Goal: Information Seeking & Learning: Understand process/instructions

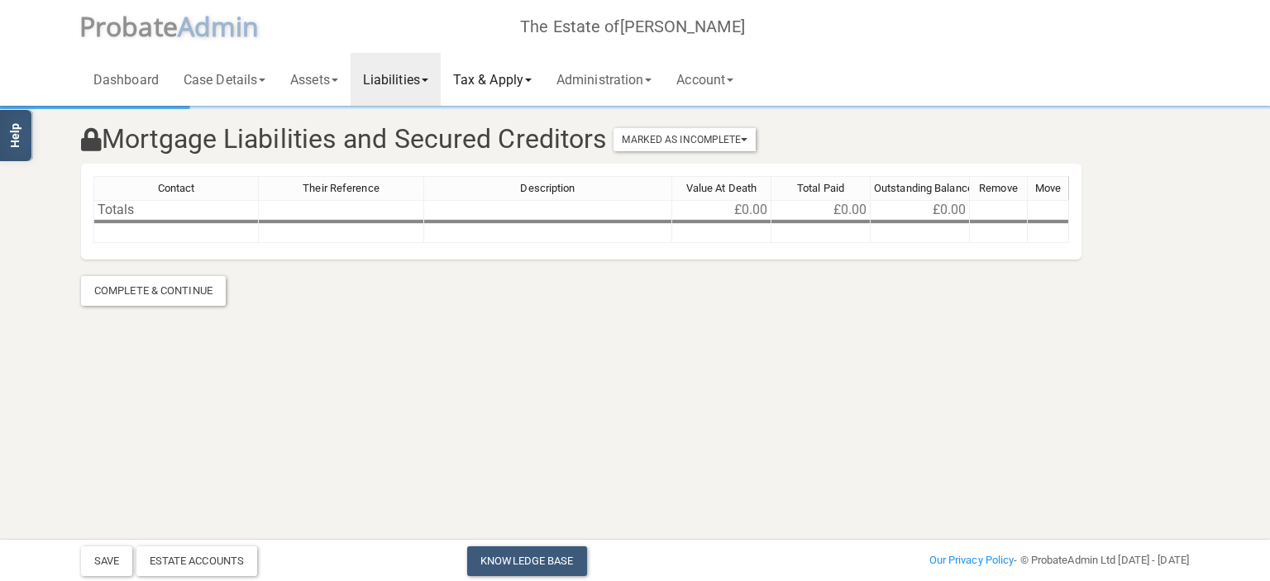
click at [510, 80] on link "Tax & Apply" at bounding box center [492, 79] width 103 height 53
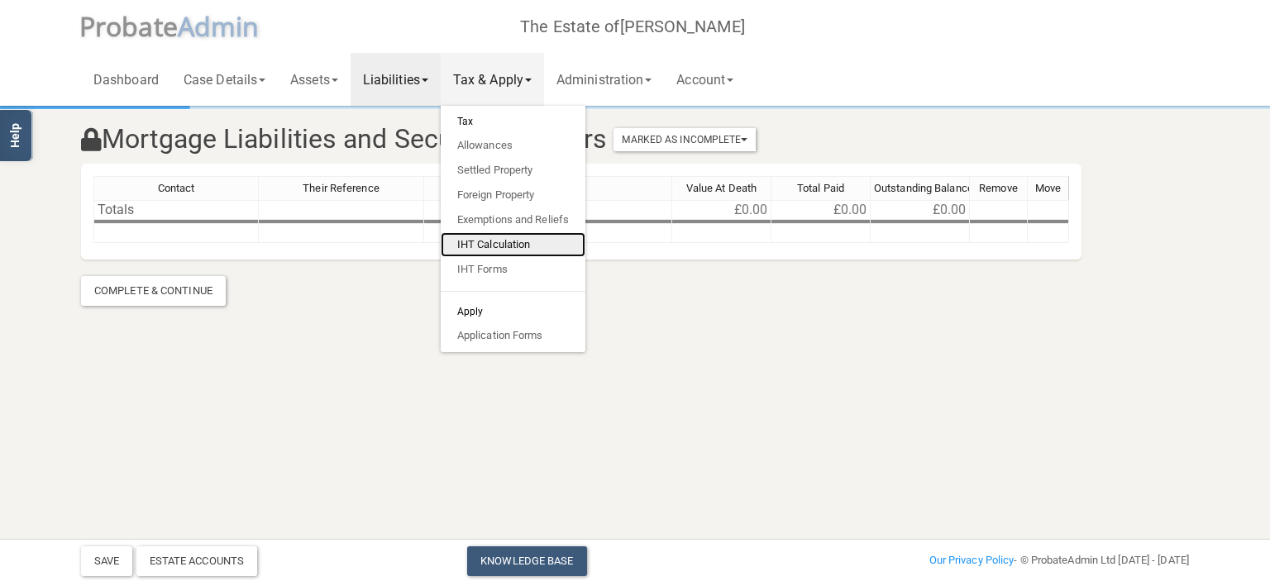
click at [519, 238] on link "IHT Calculation" at bounding box center [513, 244] width 145 height 25
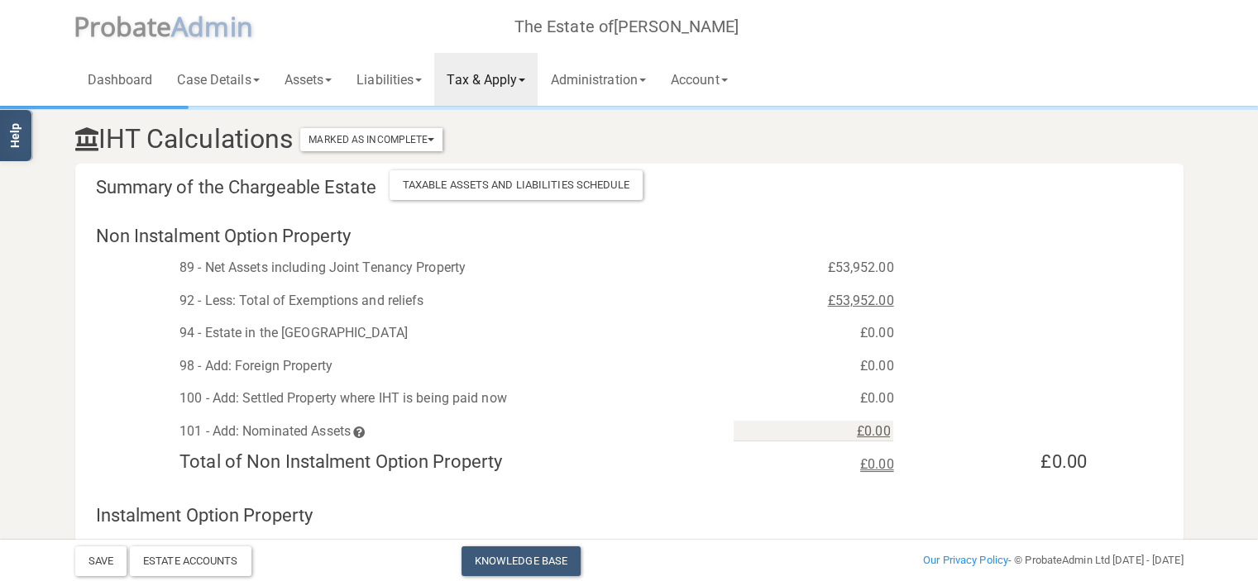
click at [516, 84] on link "Tax & Apply" at bounding box center [485, 79] width 103 height 53
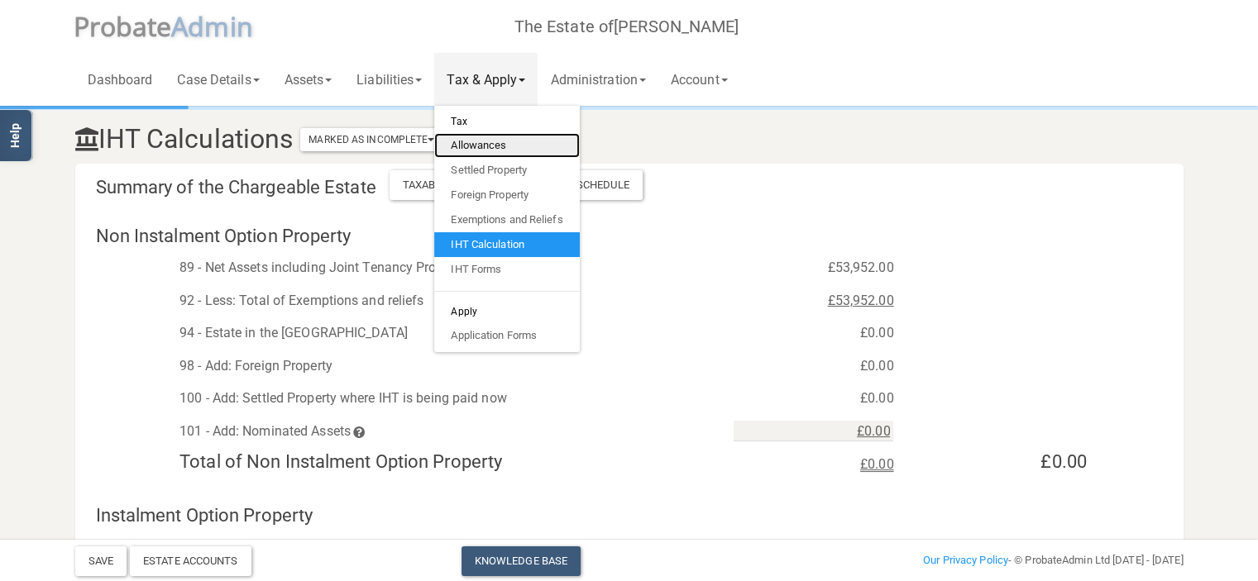
click at [485, 142] on link "Allowances" at bounding box center [506, 145] width 145 height 25
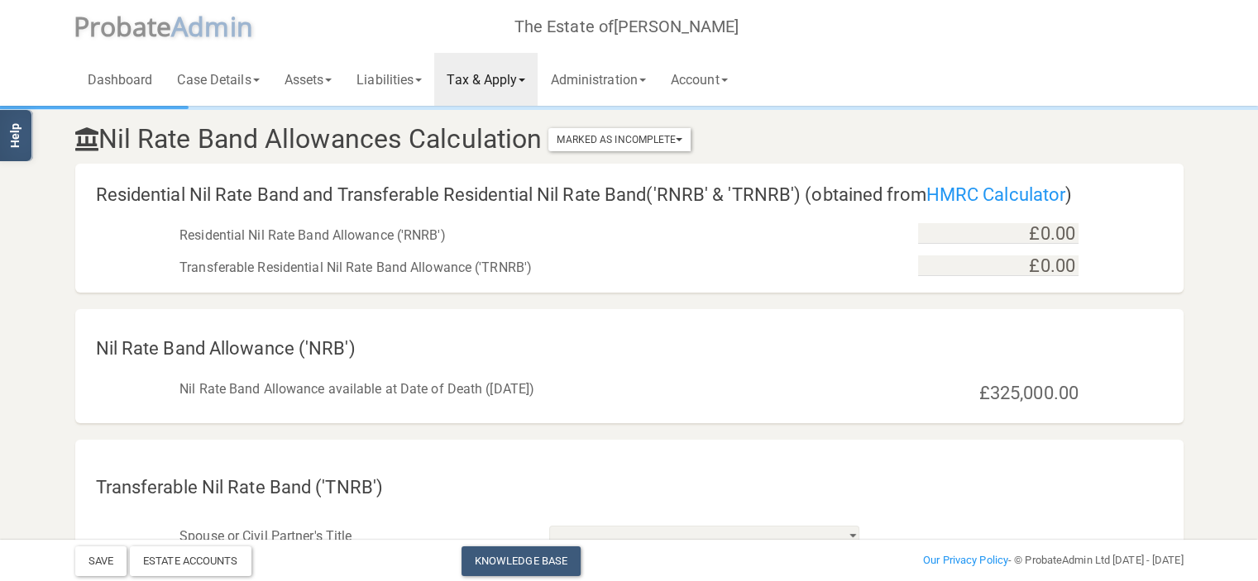
click at [510, 76] on link "Tax & Apply" at bounding box center [485, 79] width 103 height 53
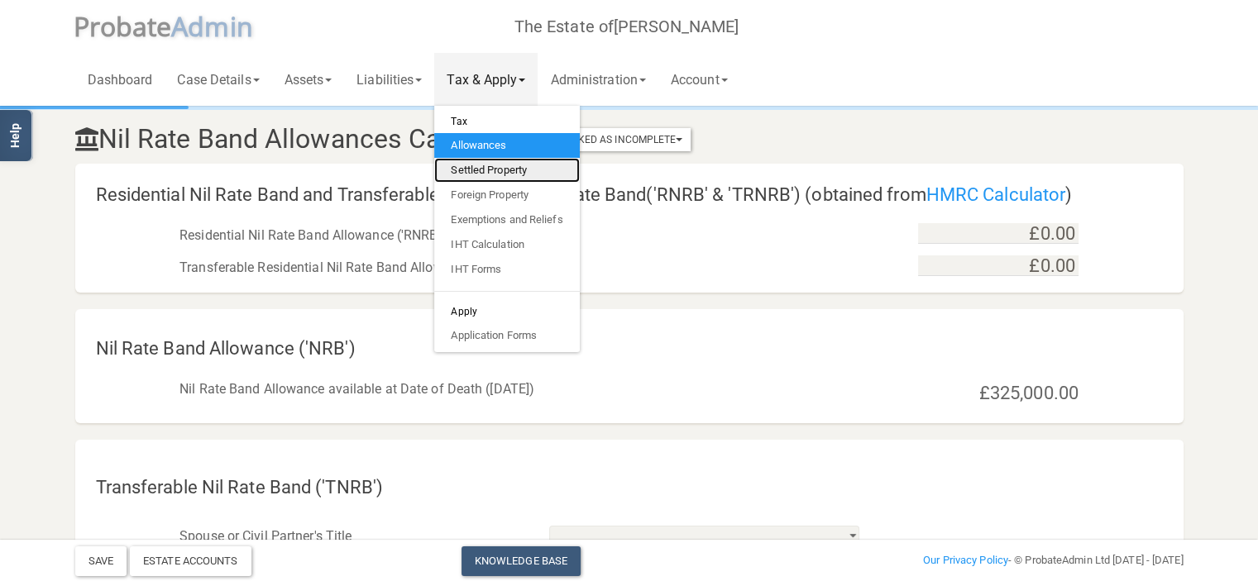
click at [506, 165] on link "Settled Property" at bounding box center [506, 170] width 145 height 25
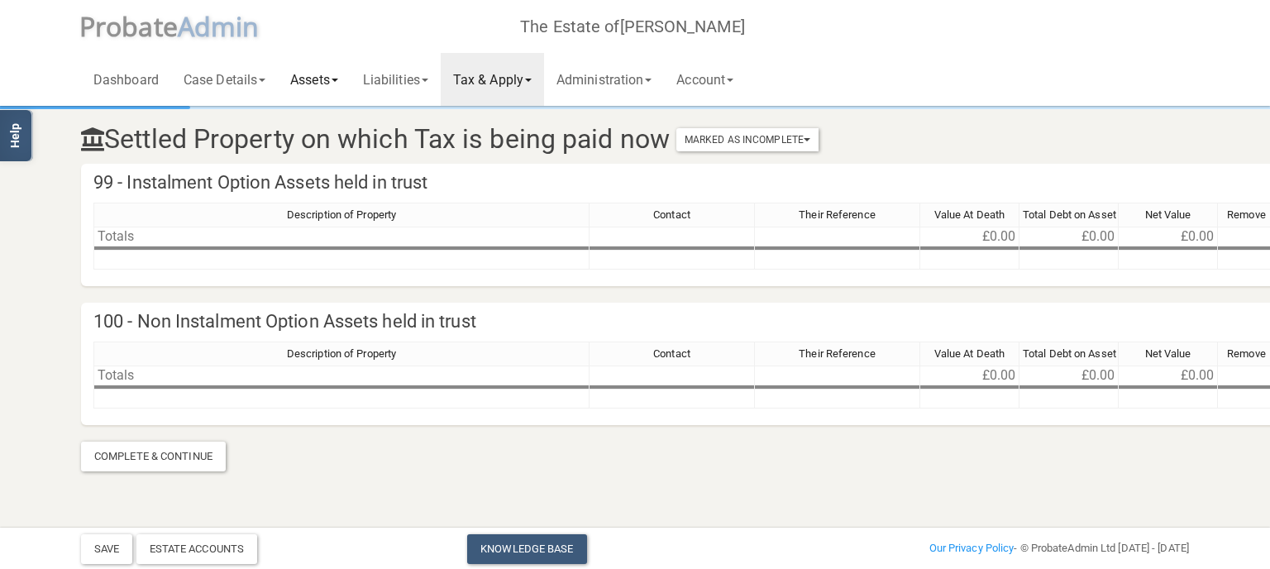
click at [334, 77] on link "Assets" at bounding box center [314, 79] width 73 height 53
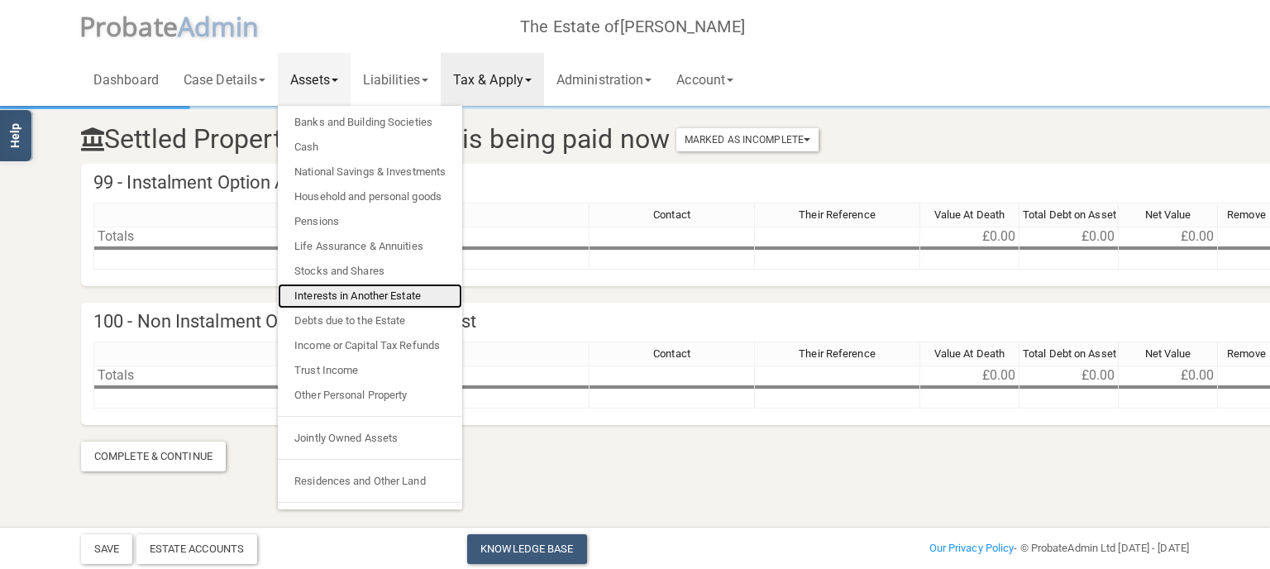
click at [372, 294] on link "Interests in Another Estate" at bounding box center [370, 296] width 184 height 25
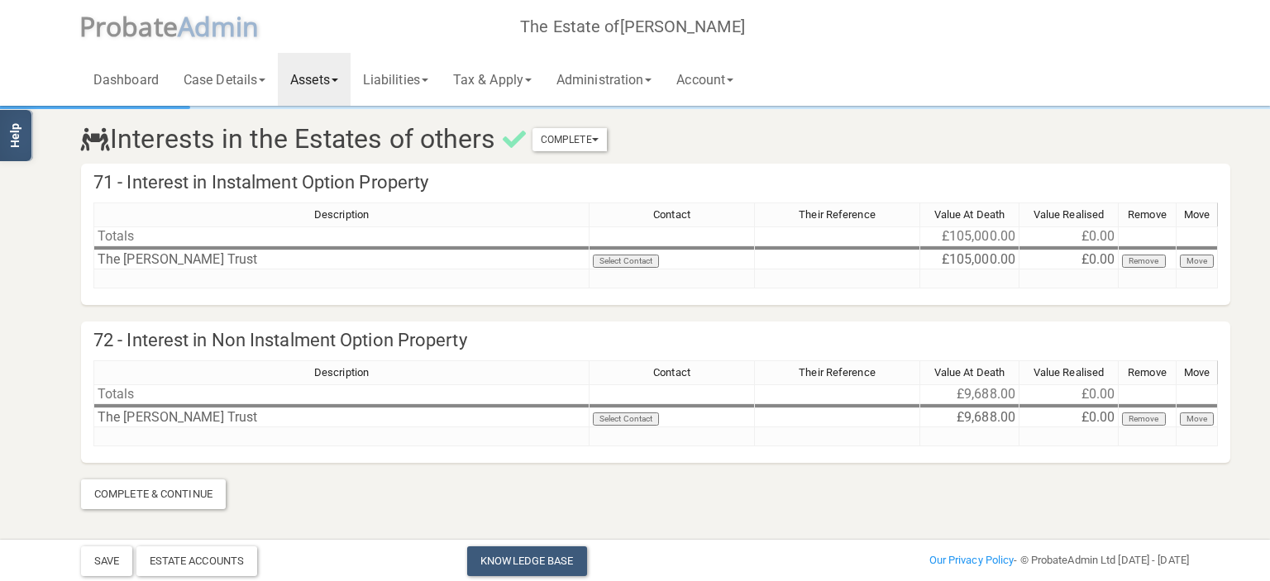
click at [341, 85] on link "Assets" at bounding box center [314, 79] width 73 height 53
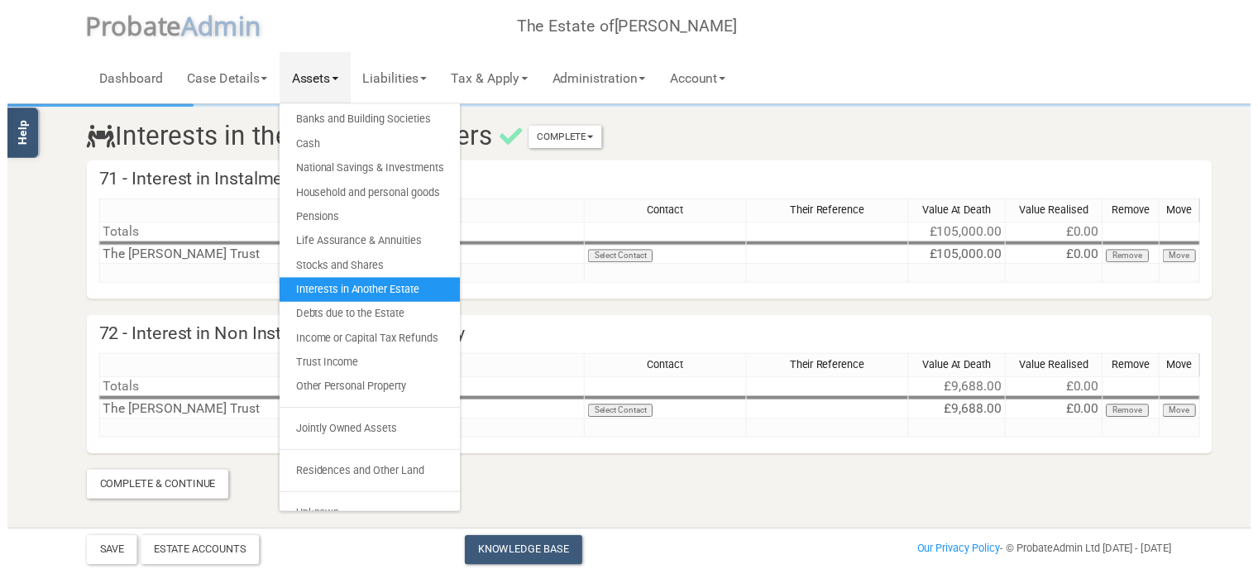
scroll to position [18, 0]
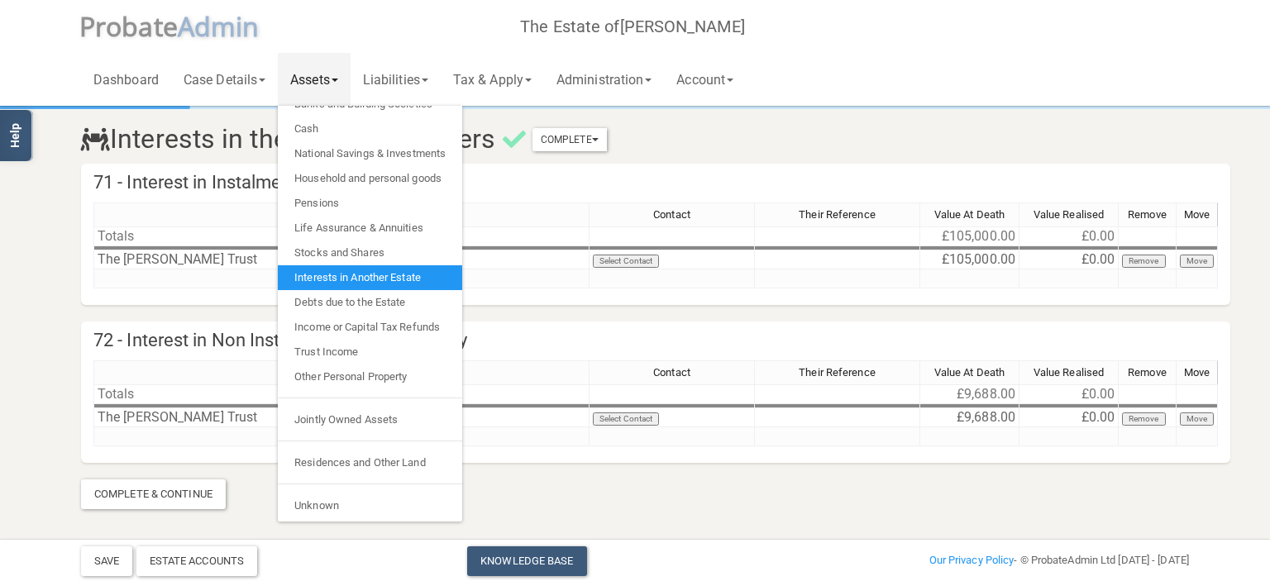
click at [575, 499] on section "Interests in the Estates of others Complete Mark As Incomplete Mark As Complete…" at bounding box center [635, 308] width 1133 height 401
click at [509, 82] on link "Tax & Apply" at bounding box center [492, 79] width 103 height 53
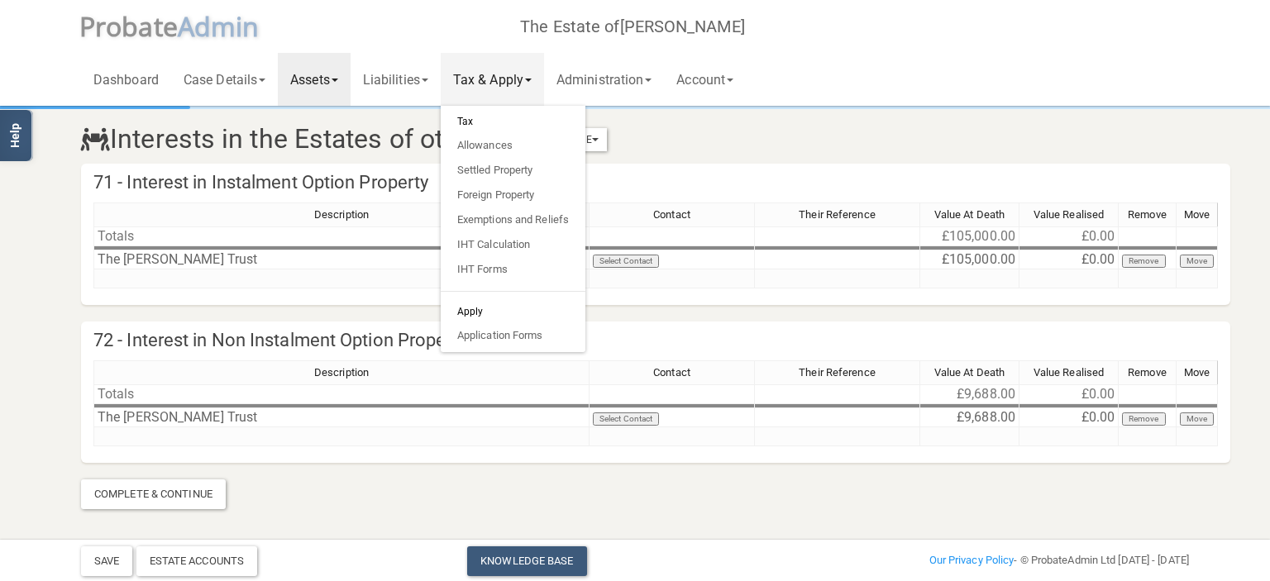
click at [787, 500] on section "Interests in the Estates of others Complete Mark As Incomplete Mark As Complete…" at bounding box center [635, 308] width 1133 height 401
click at [337, 72] on link "Assets" at bounding box center [314, 79] width 73 height 53
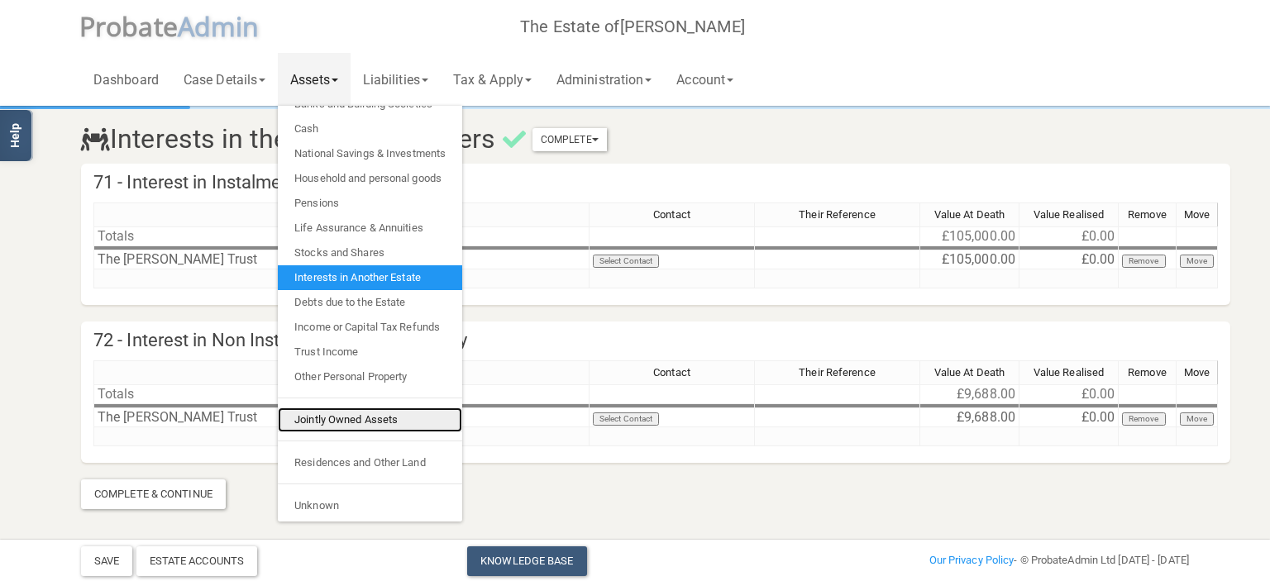
click at [367, 418] on link "Jointly Owned Assets" at bounding box center [370, 420] width 184 height 25
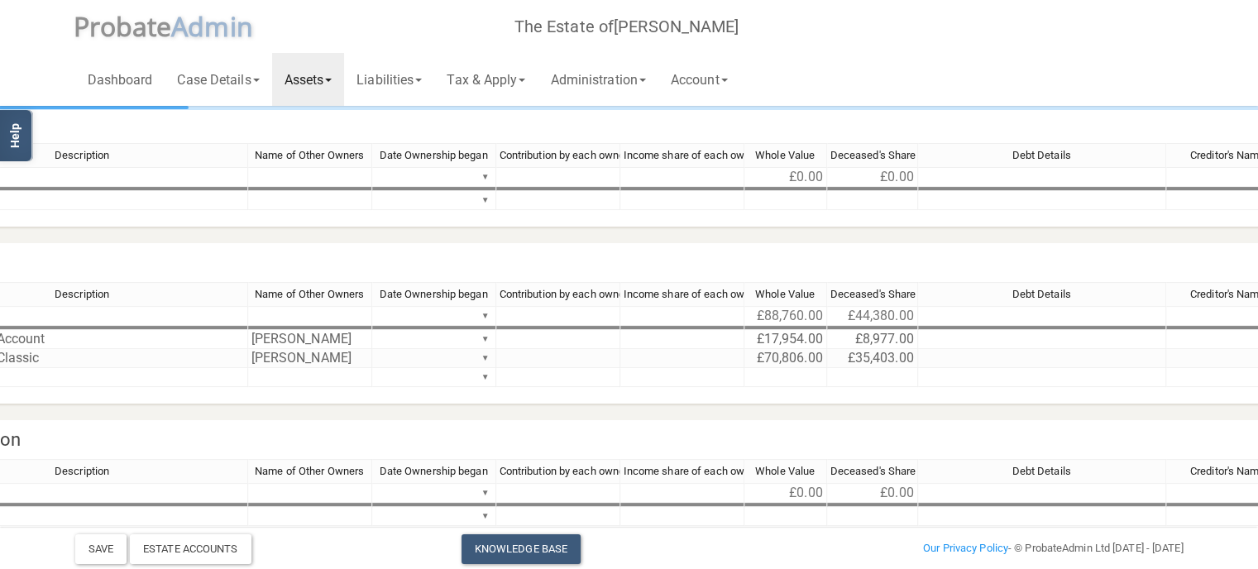
scroll to position [198, 617]
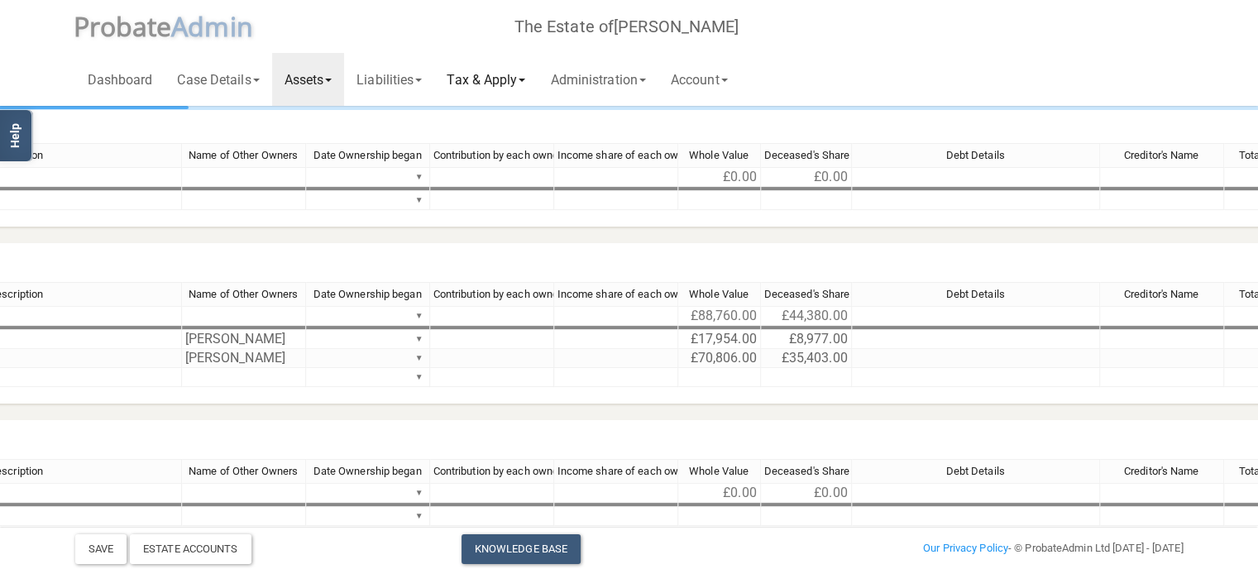
click at [504, 79] on link "Tax & Apply" at bounding box center [485, 79] width 103 height 53
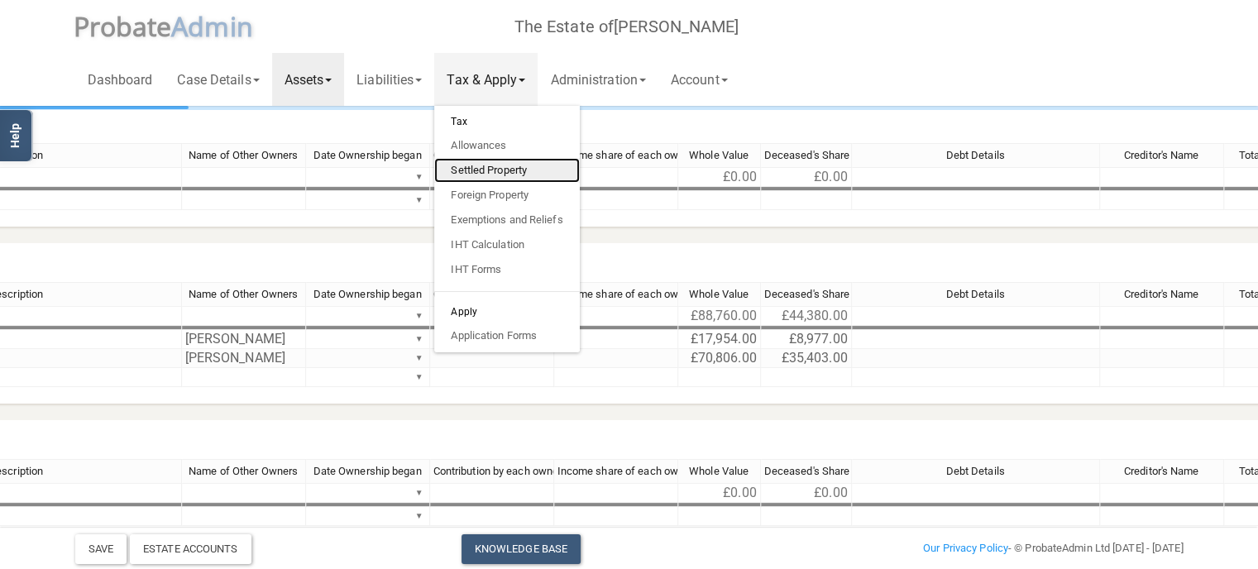
click at [511, 168] on link "Settled Property" at bounding box center [506, 170] width 145 height 25
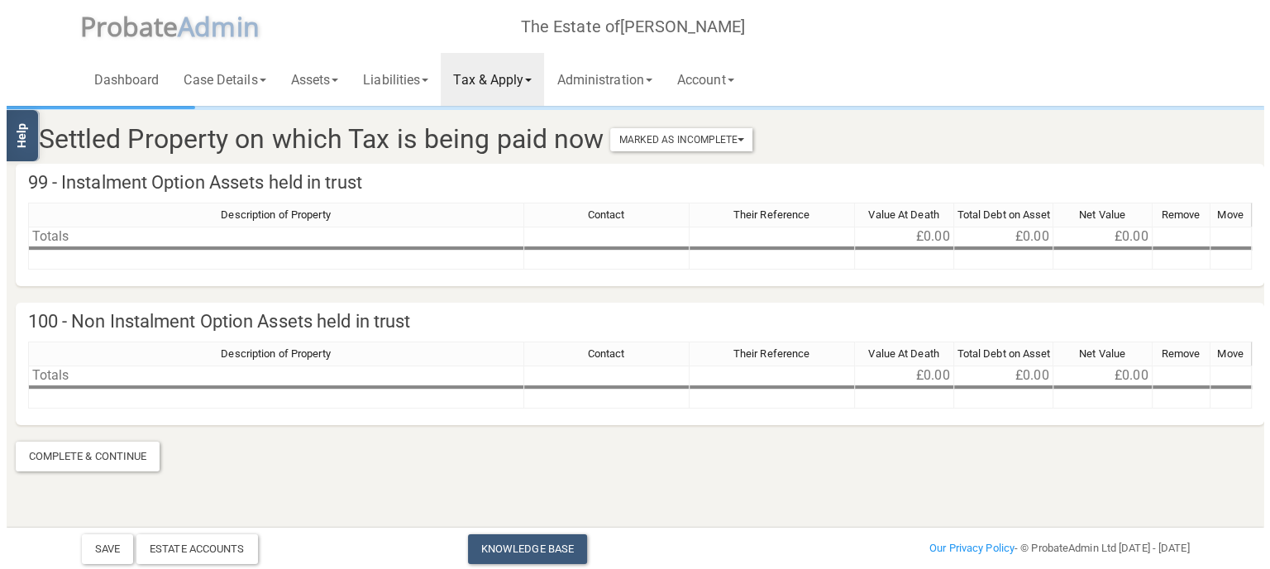
scroll to position [0, 60]
click at [1250, 552] on footer "Save Estate Accounts Knowledge Base Add New Case Our Privacy Policy - © Probate…" at bounding box center [635, 548] width 1270 height 41
click at [503, 83] on link "Tax & Apply" at bounding box center [492, 79] width 103 height 53
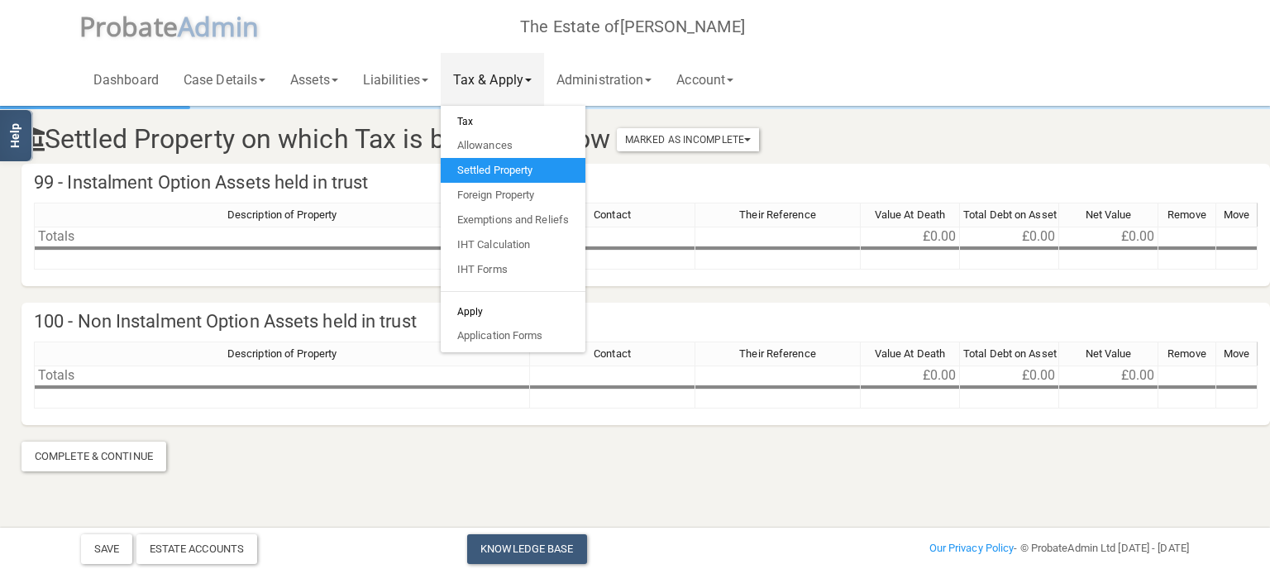
click at [493, 119] on h6 "Tax" at bounding box center [513, 121] width 145 height 23
drag, startPoint x: 493, startPoint y: 119, endPoint x: 476, endPoint y: 119, distance: 16.5
drag, startPoint x: 476, startPoint y: 119, endPoint x: 780, endPoint y: 42, distance: 313.0
click at [780, 42] on div "Dashboard Case Details Deceased & Case Details Personal Representatives Details…" at bounding box center [635, 53] width 1108 height 106
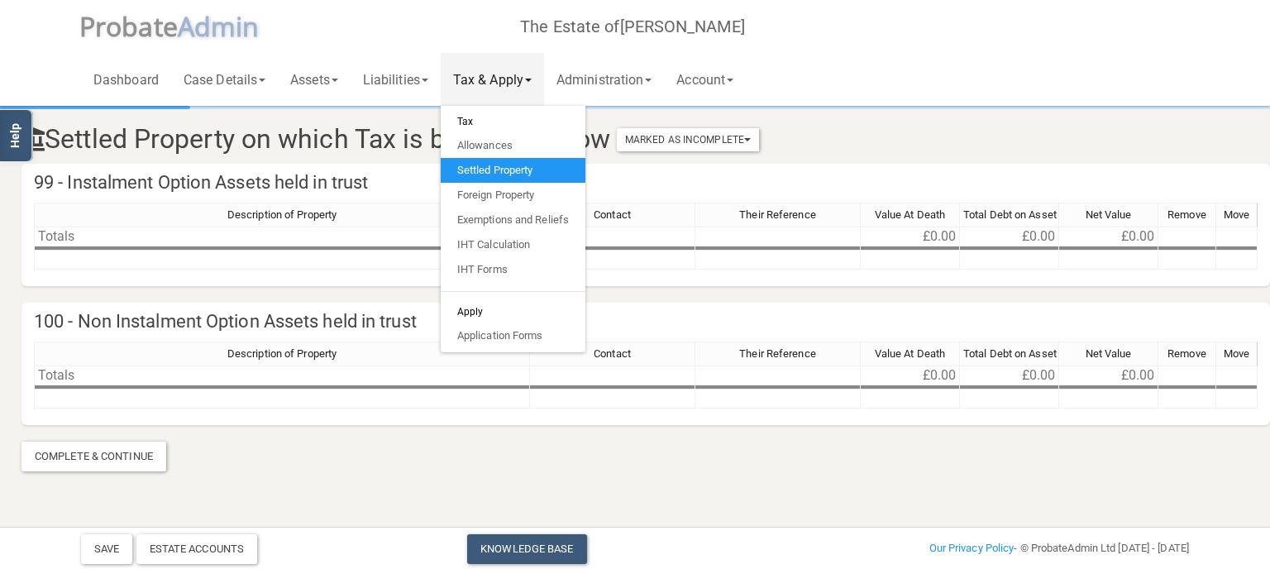
click at [476, 122] on h6 "Tax" at bounding box center [513, 121] width 145 height 23
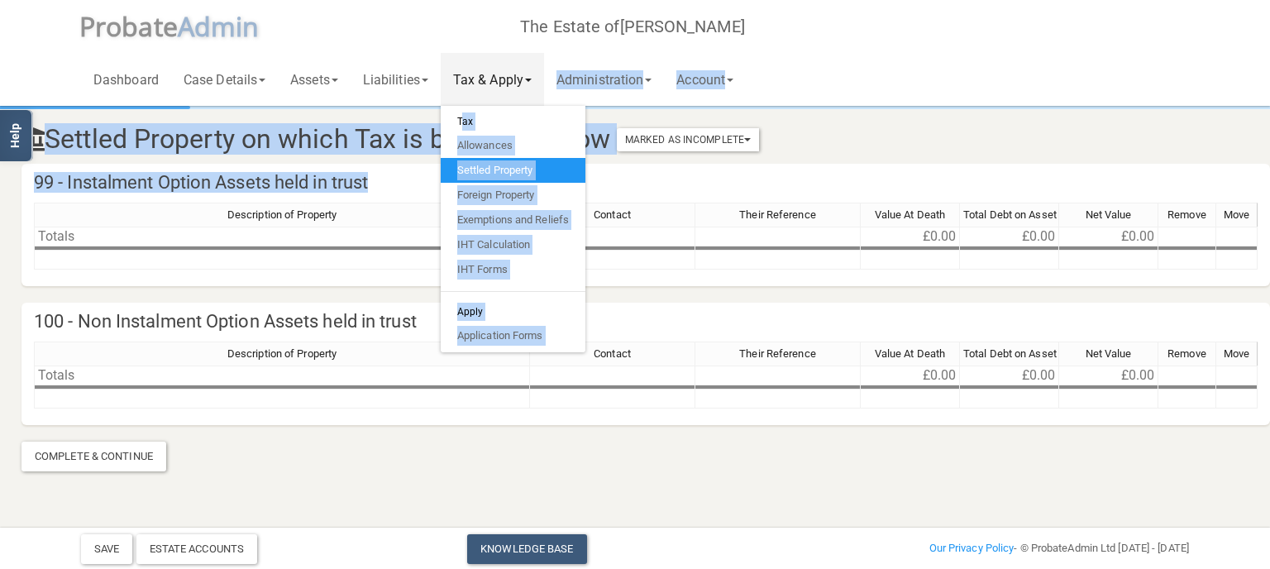
drag, startPoint x: 476, startPoint y: 121, endPoint x: 799, endPoint y: 160, distance: 324.9
click at [799, 160] on div "Toggle navigation P robate A dmin The Estate of Neville Marris Dashboard Case D…" at bounding box center [575, 266] width 1270 height 533
click at [952, 38] on div "Dashboard Case Details Deceased & Case Details Personal Representatives Details…" at bounding box center [635, 53] width 1108 height 106
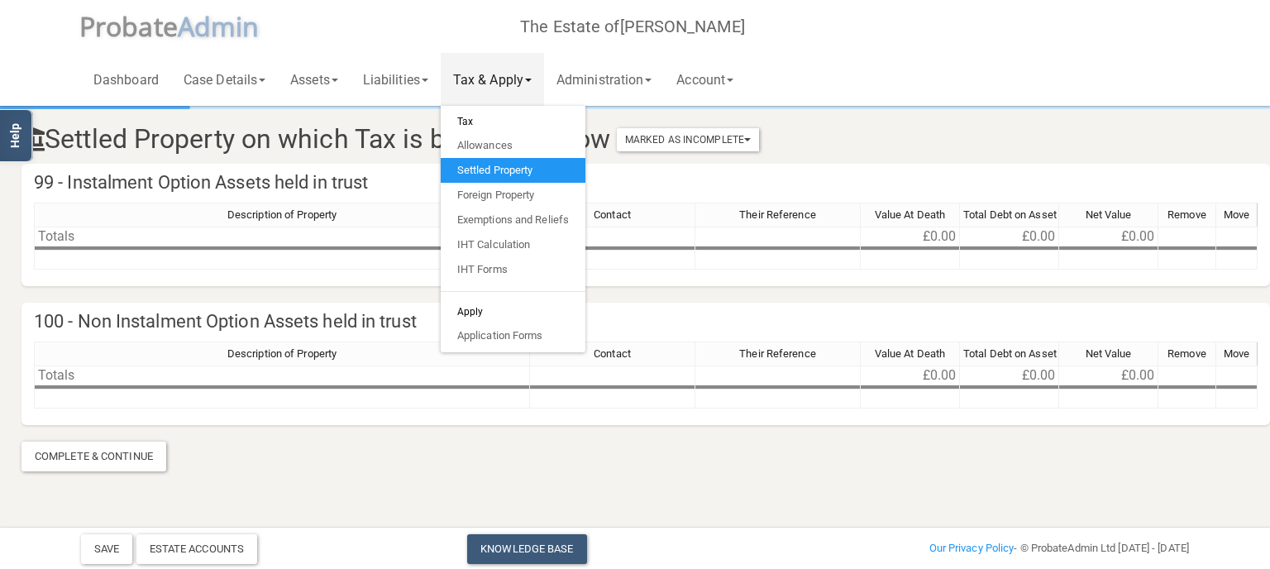
click at [952, 38] on div "Dashboard Case Details Deceased & Case Details Personal Representatives Details…" at bounding box center [635, 53] width 1108 height 106
click at [383, 73] on link "Liabilities" at bounding box center [396, 79] width 90 height 53
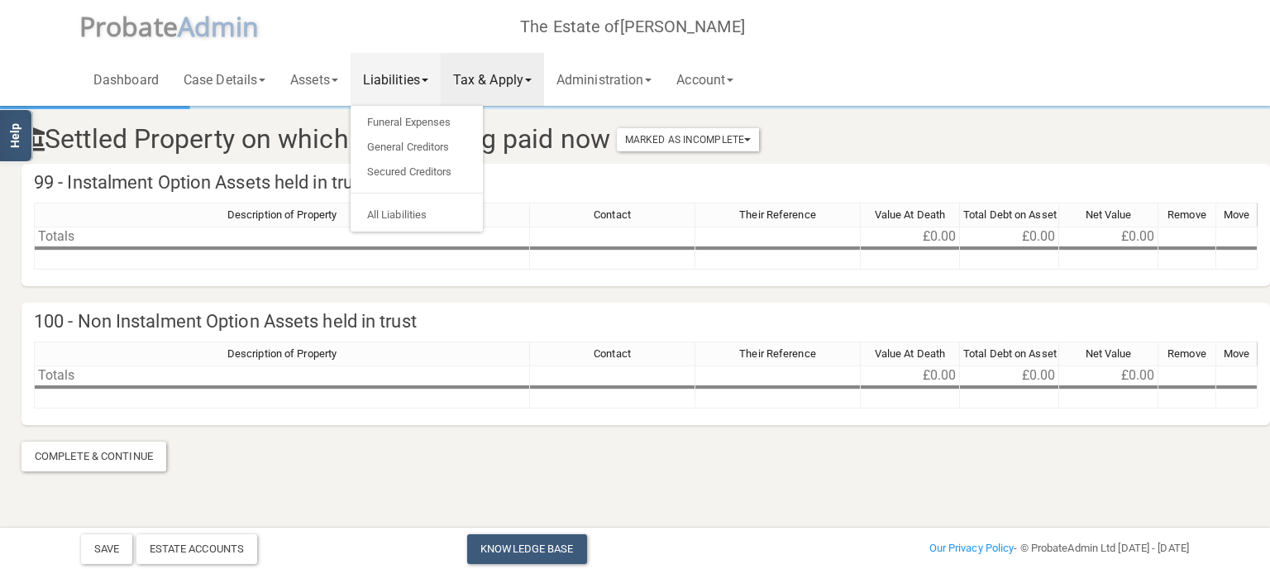
click at [499, 79] on link "Tax & Apply" at bounding box center [492, 79] width 103 height 53
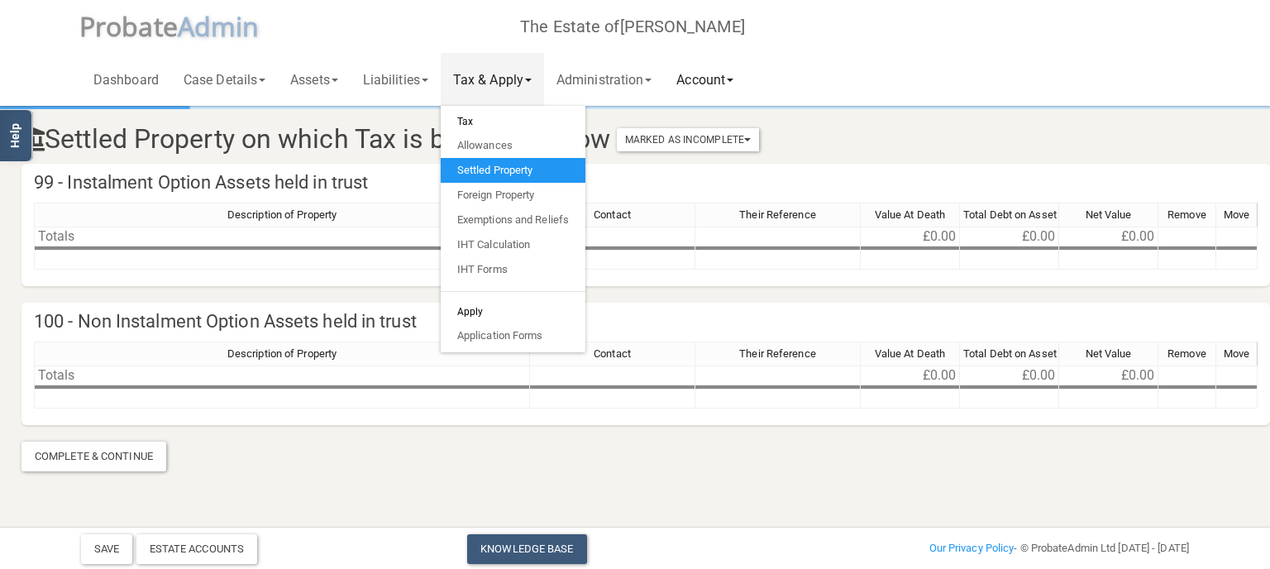
click at [707, 79] on link "Account" at bounding box center [705, 79] width 82 height 53
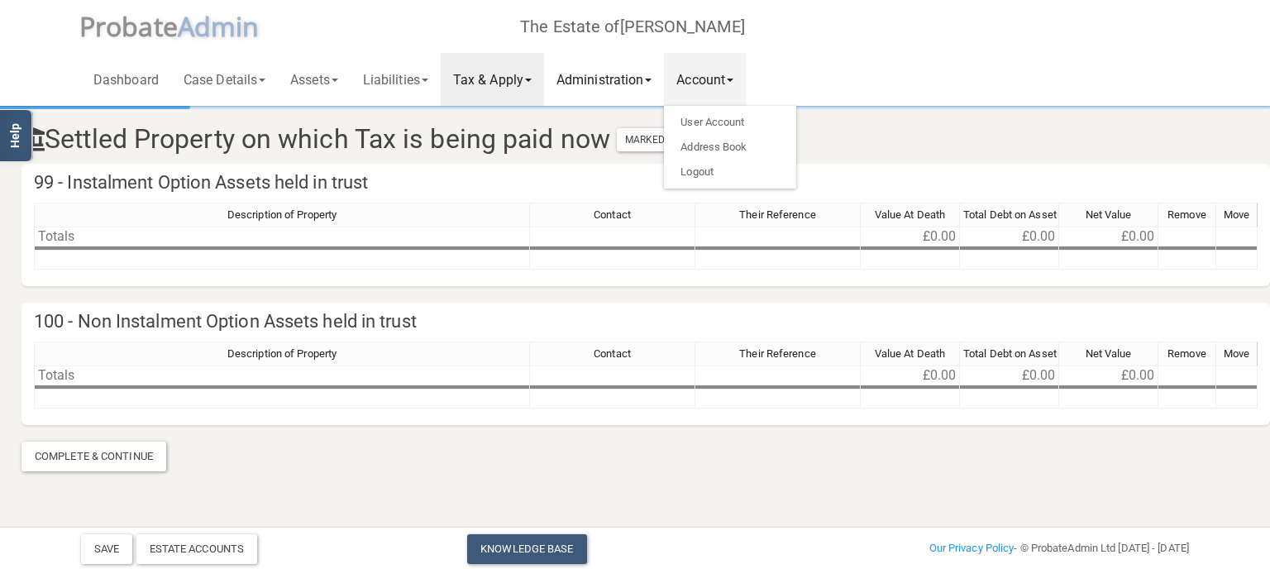
click at [601, 88] on link "Administration" at bounding box center [604, 79] width 120 height 53
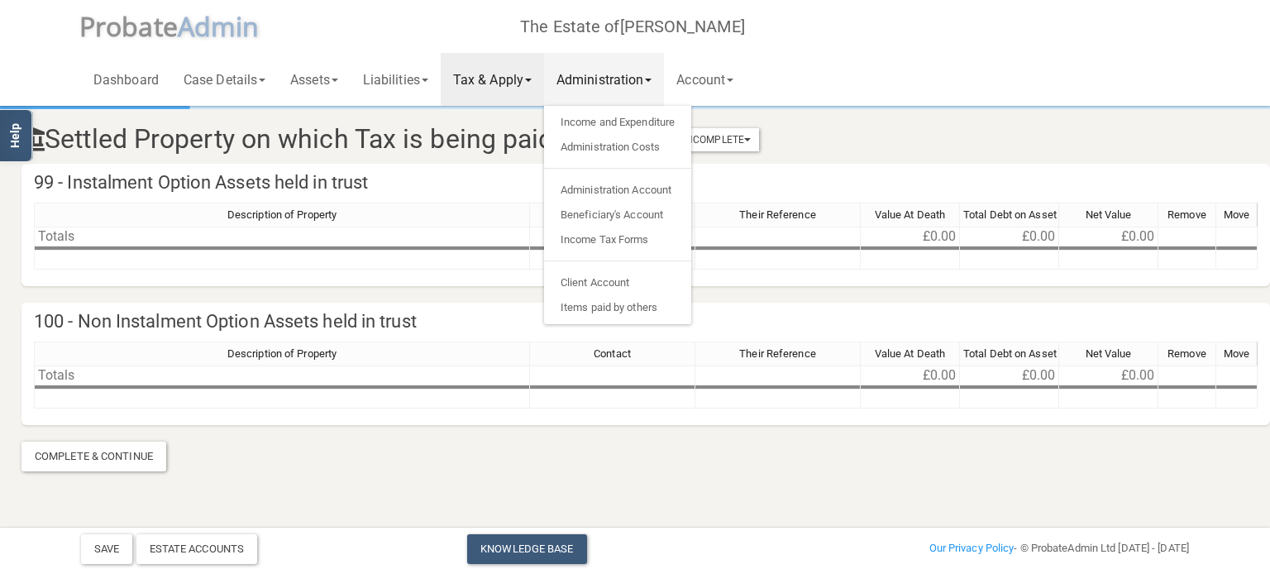
click at [542, 84] on link "Tax & Apply" at bounding box center [492, 79] width 103 height 53
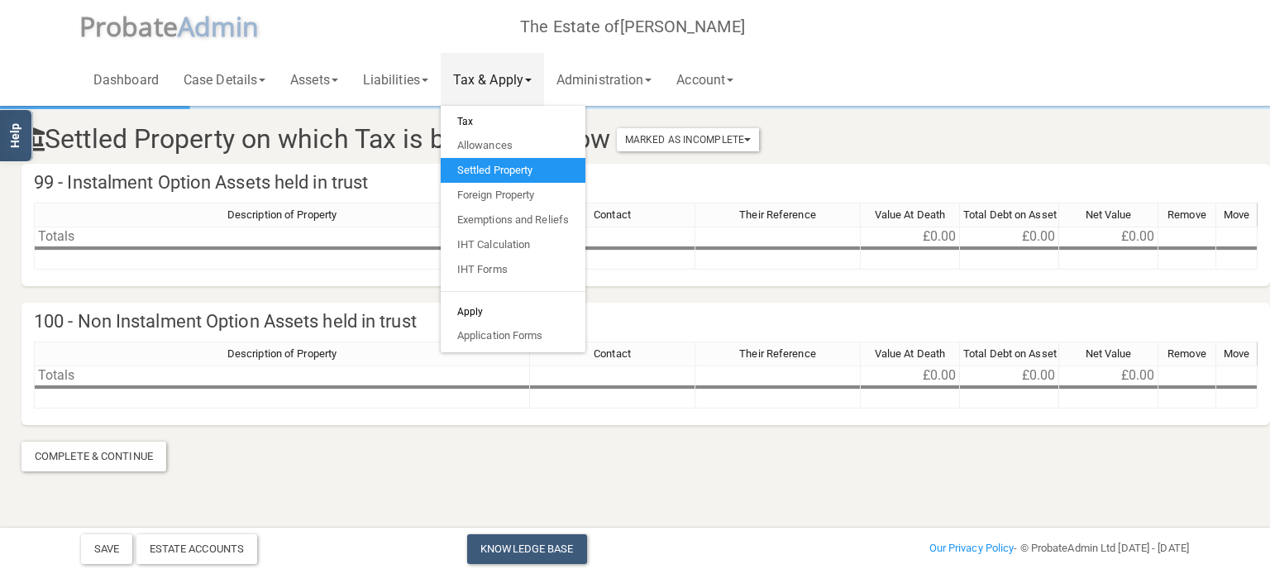
click at [483, 122] on h6 "Tax" at bounding box center [513, 121] width 145 height 23
click at [506, 194] on link "Foreign Property" at bounding box center [513, 195] width 145 height 25
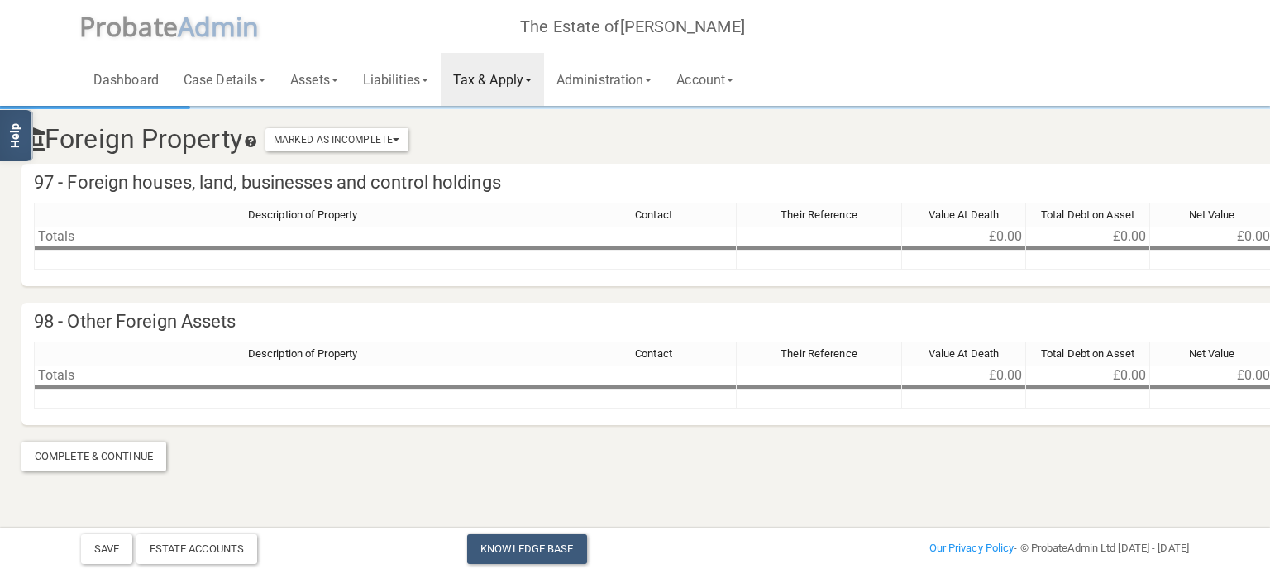
click at [506, 194] on h4 "97 - Foreign houses, land, businesses and control holdings" at bounding box center [703, 183] width 1364 height 39
click at [532, 79] on span at bounding box center [528, 80] width 7 height 3
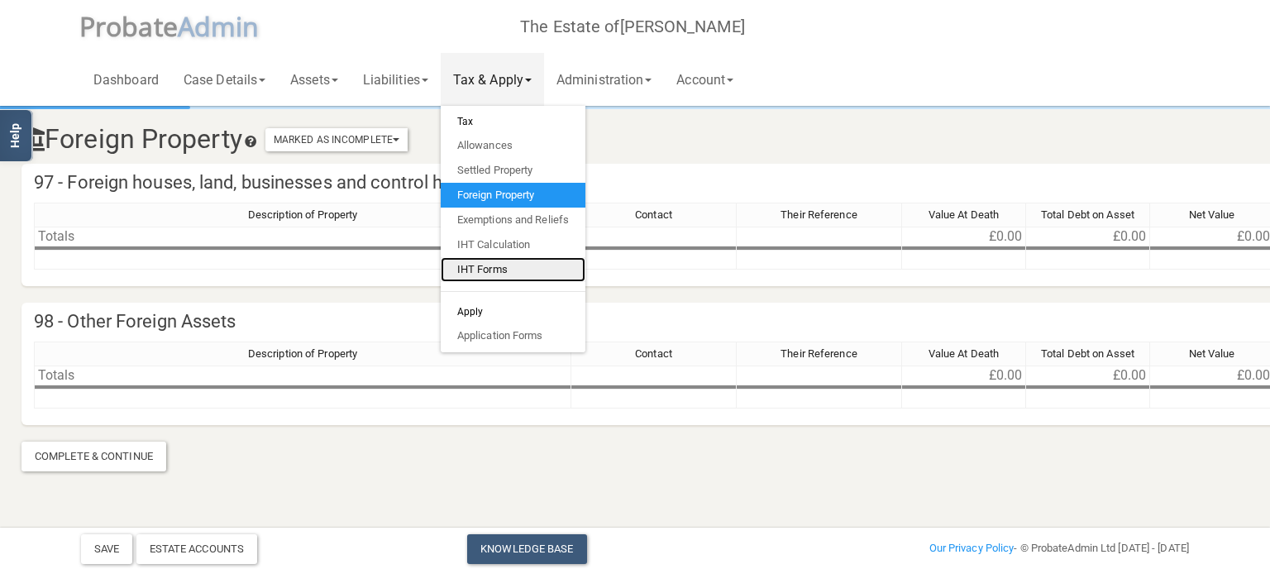
click at [493, 272] on link "IHT Forms" at bounding box center [513, 269] width 145 height 25
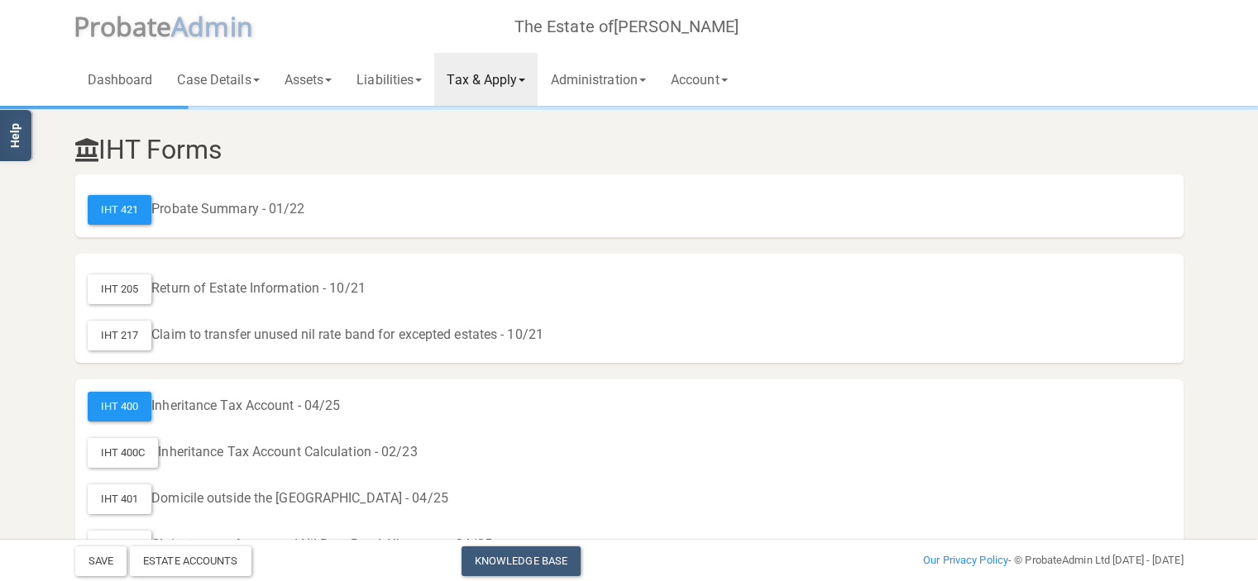
click at [493, 272] on div "IHT 205 Return of Estate Information - 10/21 IHT 217 Claim to transfer unused n…" at bounding box center [629, 308] width 1108 height 109
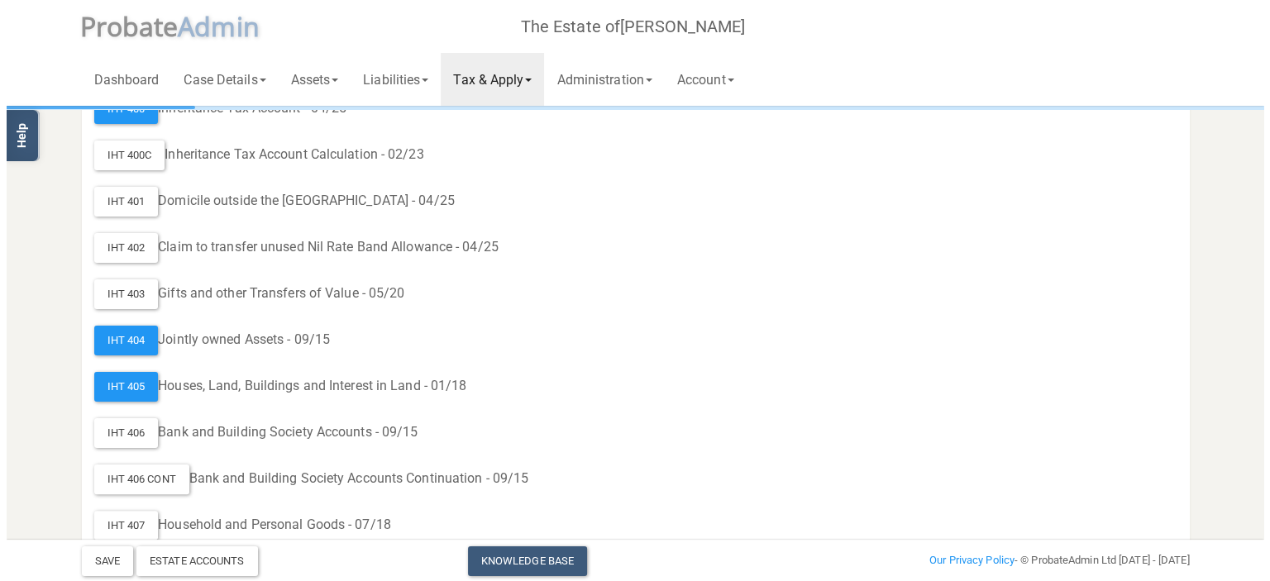
scroll to position [331, 0]
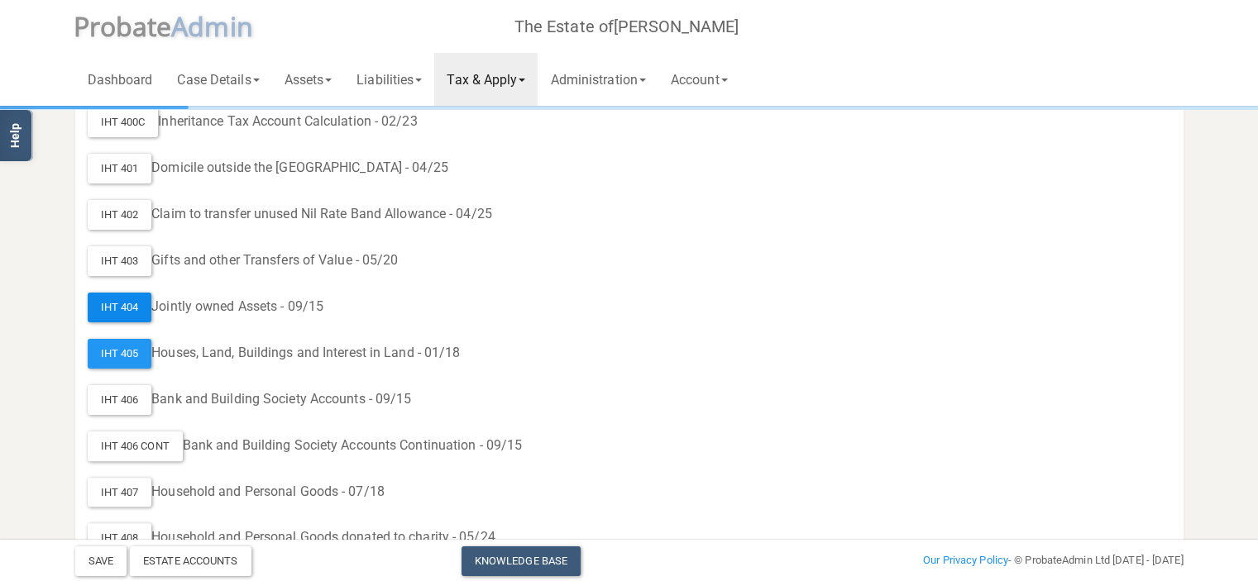
click at [121, 306] on div "IHT 404" at bounding box center [120, 308] width 64 height 30
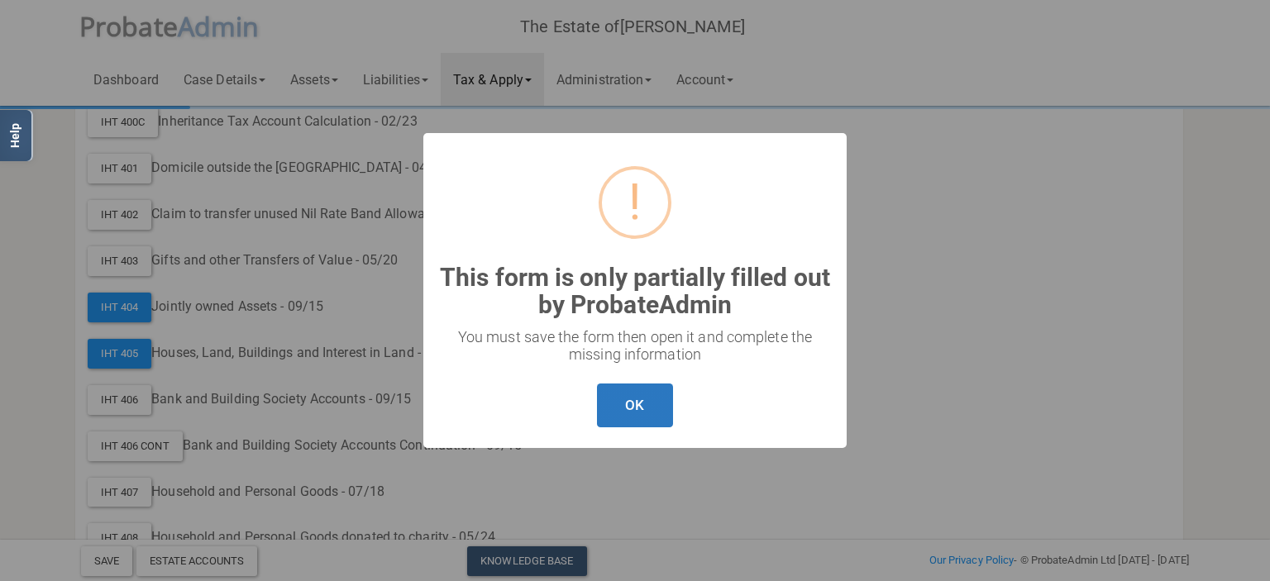
click at [626, 404] on button "OK" at bounding box center [634, 406] width 75 height 44
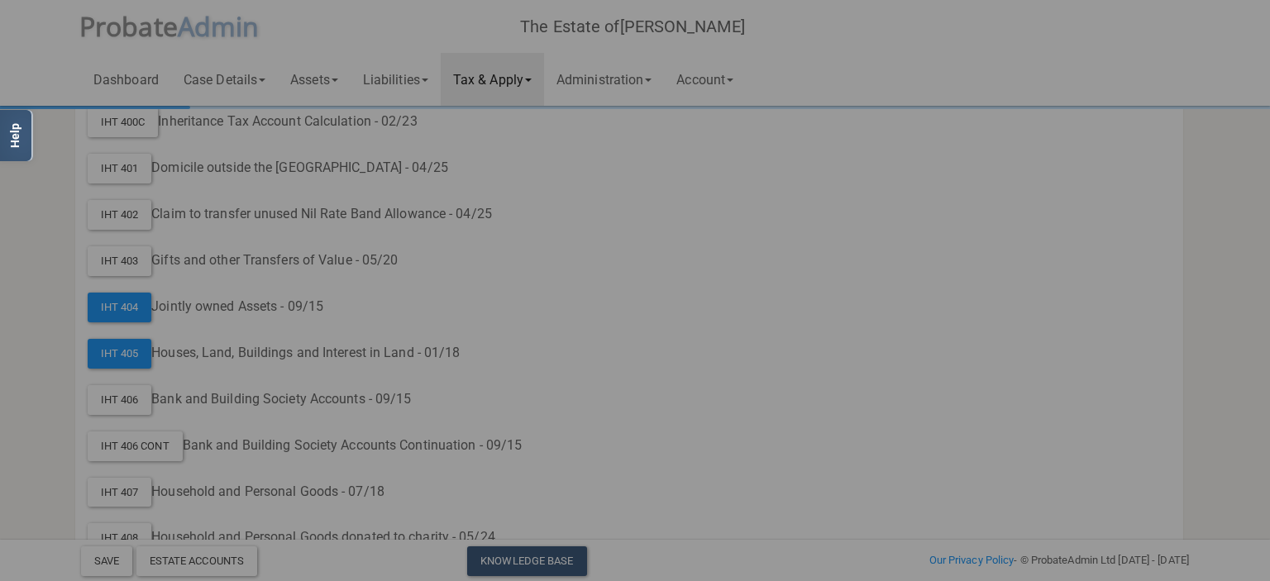
click at [733, 327] on div "You must save the form then open it and complete the missing information" at bounding box center [634, 317] width 195 height 17
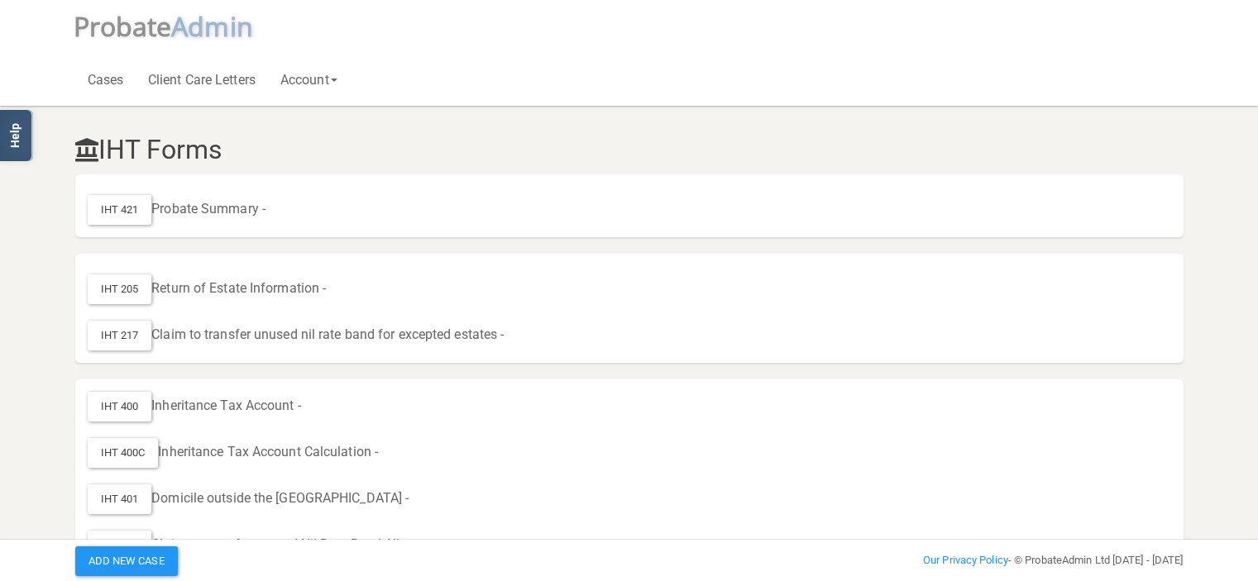
scroll to position [322, 0]
